Goal: Task Accomplishment & Management: Manage account settings

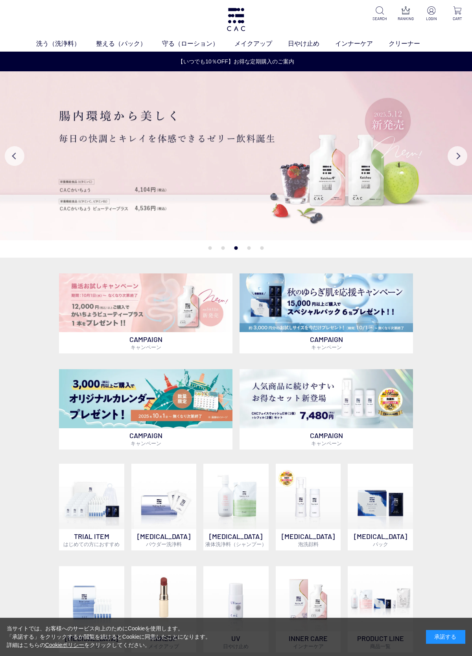
click at [430, 14] on img at bounding box center [432, 10] width 8 height 8
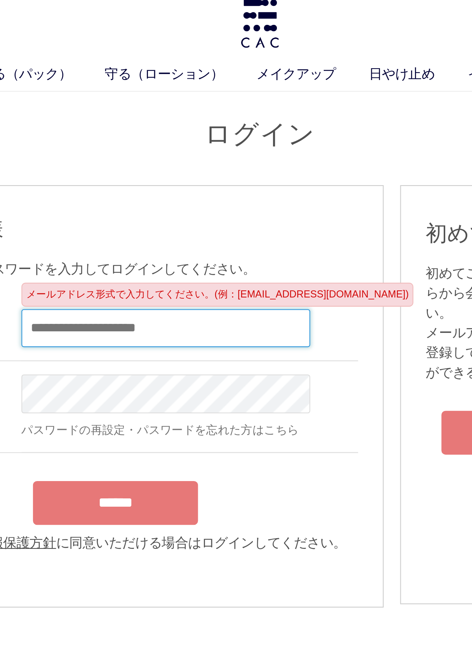
click at [122, 156] on input "email" at bounding box center [191, 165] width 138 height 18
type input "**********"
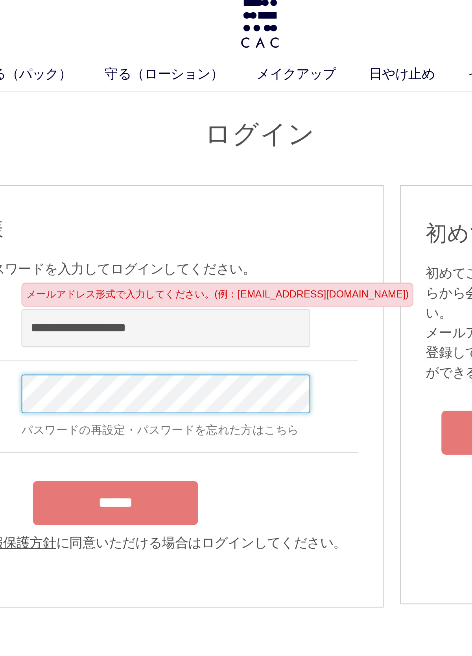
click at [72, 185] on body "洗う（洗浄料） 液体洗浄料 パウダー洗浄料 泡洗顔料 グッズ 整える（パック） フェイスパック ヘアパック 守る（ローション） 保湿化粧水 柔軟化粧水 美容液…" at bounding box center [236, 663] width 472 height 1326
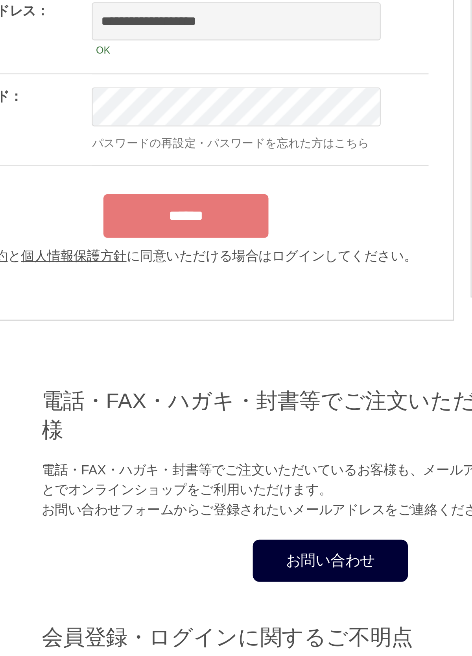
click at [112, 191] on div "******" at bounding box center [168, 203] width 232 height 25
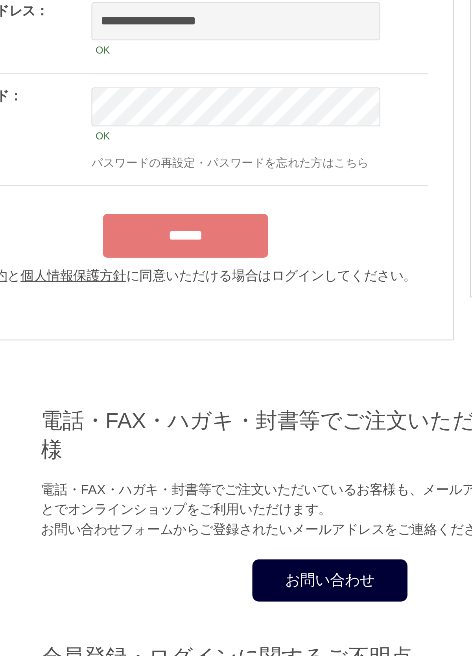
click at [128, 205] on input "******" at bounding box center [167, 215] width 79 height 21
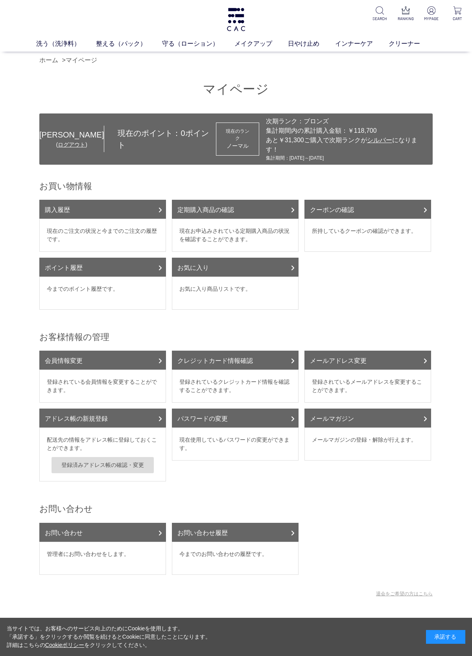
click at [107, 205] on link "購入履歴" at bounding box center [102, 209] width 127 height 19
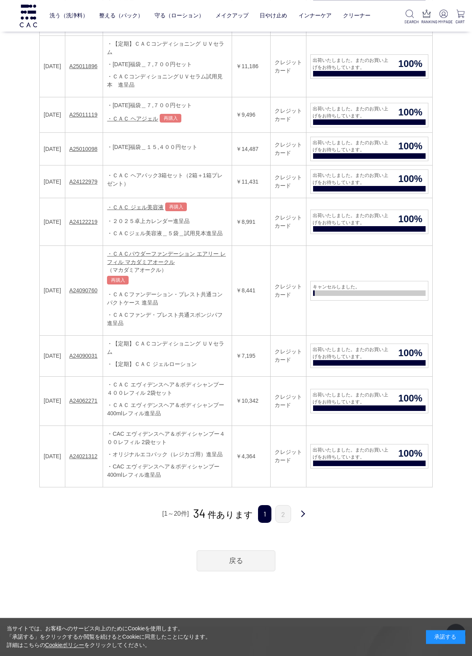
scroll to position [787, 0]
click at [285, 505] on link "2" at bounding box center [284, 514] width 16 height 18
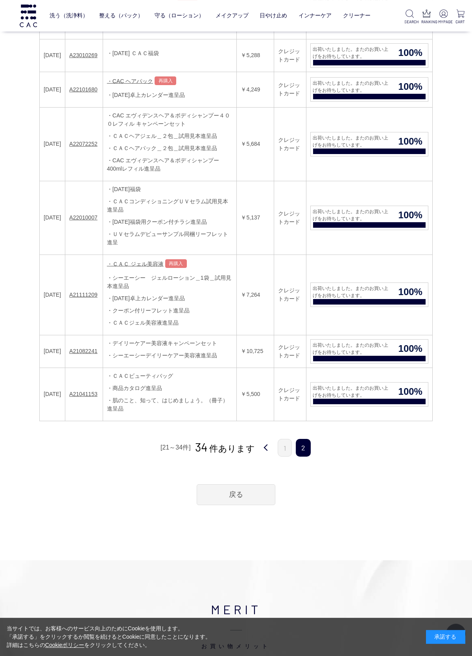
scroll to position [582, 0]
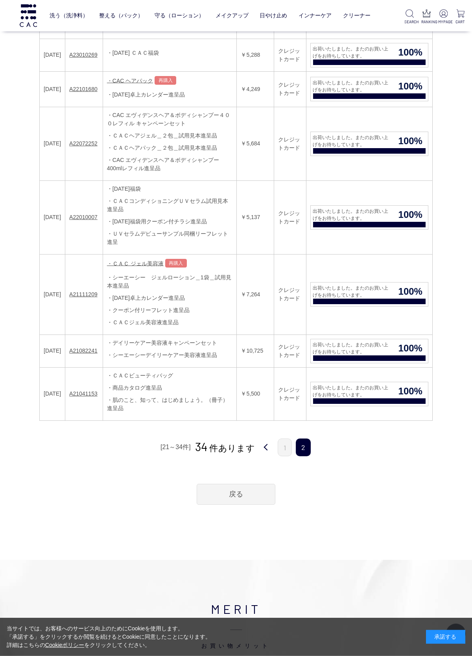
click at [245, 483] on link "戻る" at bounding box center [236, 493] width 79 height 21
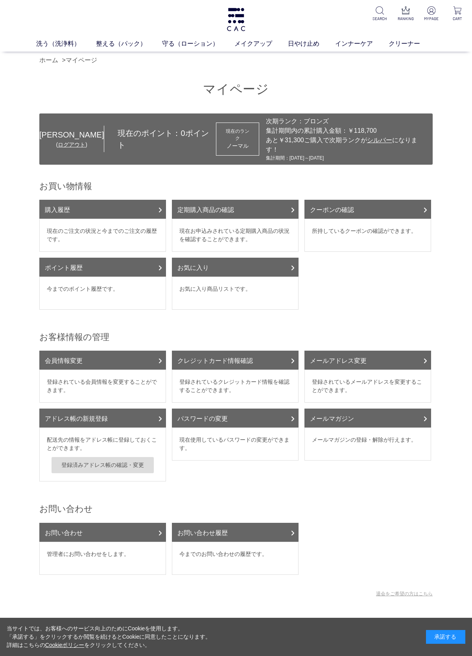
click at [117, 220] on dd "現在のご注文の状況と今までのご注文の履歴です。" at bounding box center [102, 235] width 127 height 33
click at [130, 202] on link "購入履歴" at bounding box center [102, 209] width 127 height 19
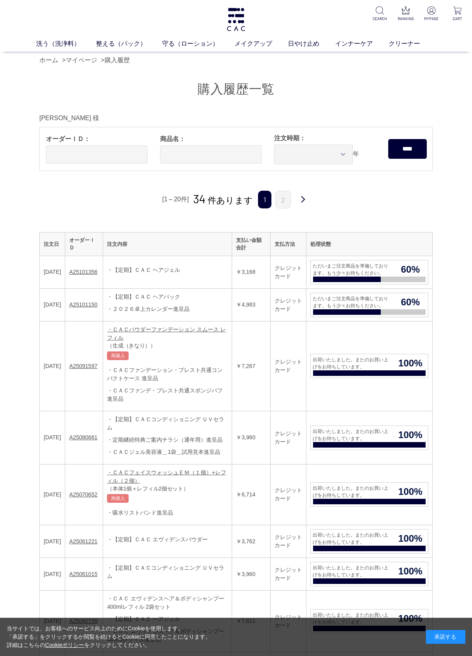
click at [52, 57] on link "ホーム" at bounding box center [48, 60] width 19 height 7
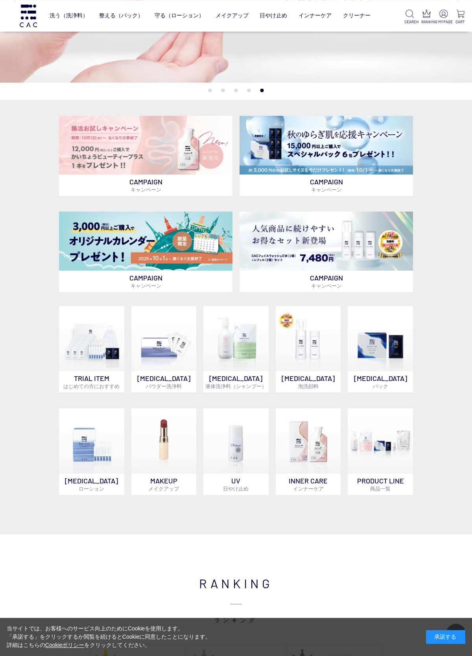
scroll to position [128, 0]
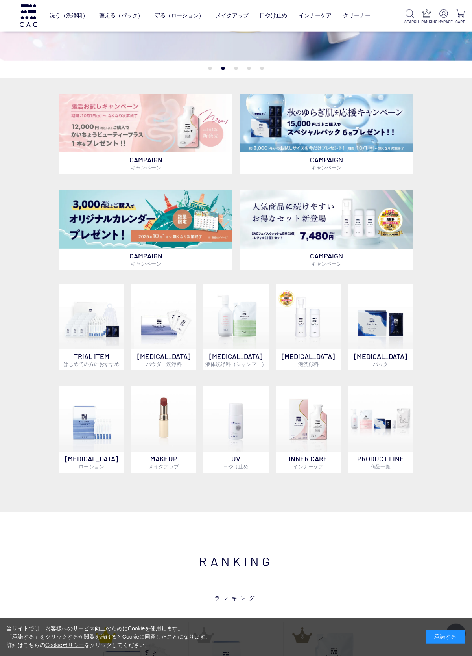
click at [167, 241] on img at bounding box center [146, 218] width 174 height 59
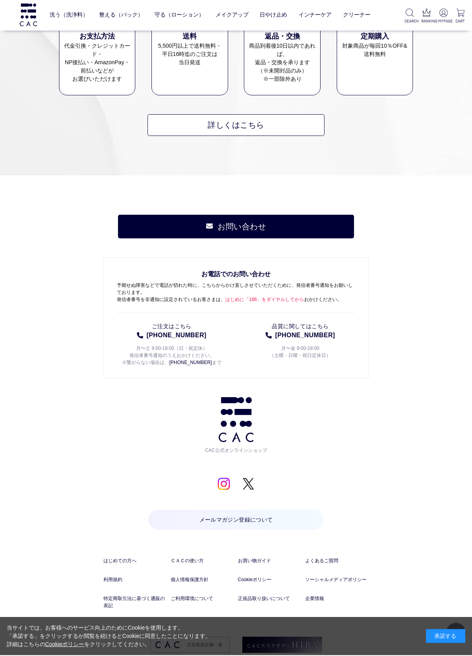
scroll to position [2332, 0]
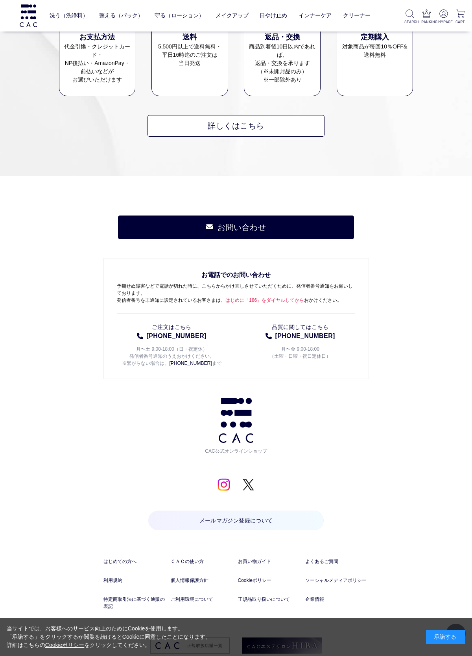
click at [194, 558] on link "ＣＡＣの使い方" at bounding box center [203, 561] width 64 height 7
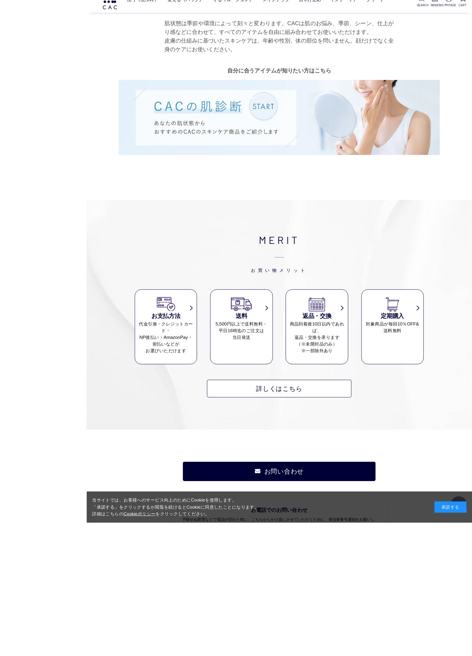
scroll to position [1762, 0]
